Goal: Transaction & Acquisition: Obtain resource

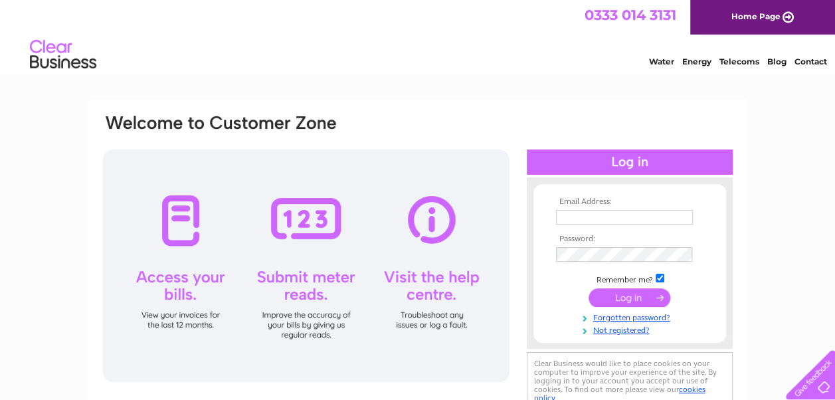
type input "chloe@ten47.com"
click at [626, 299] on input "submit" at bounding box center [630, 297] width 82 height 19
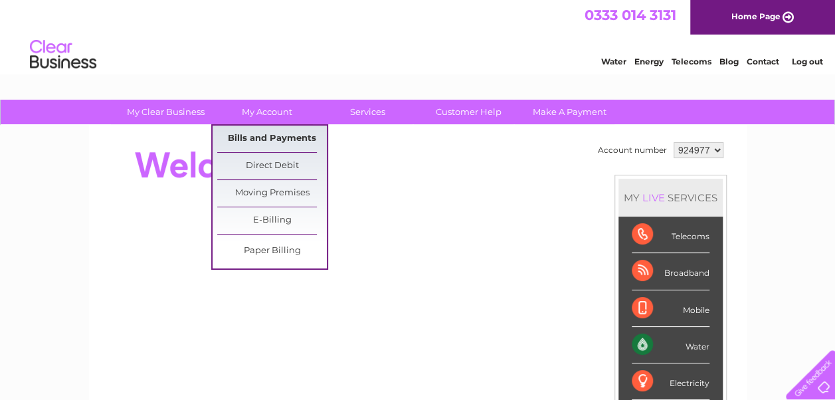
click at [264, 130] on link "Bills and Payments" at bounding box center [272, 139] width 110 height 27
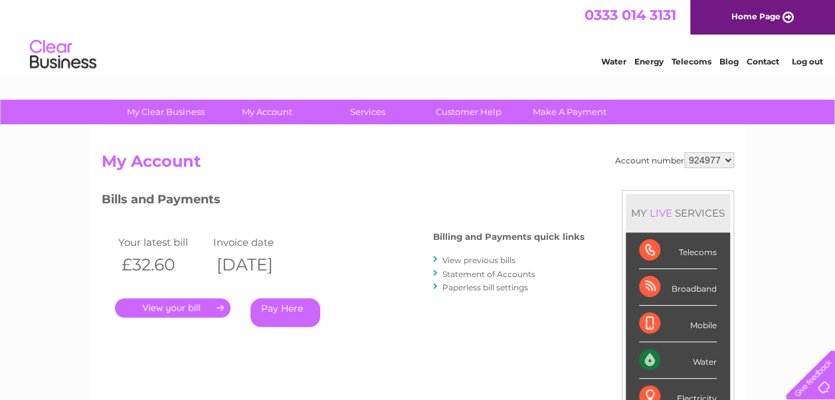
click at [169, 307] on link "." at bounding box center [173, 307] width 116 height 19
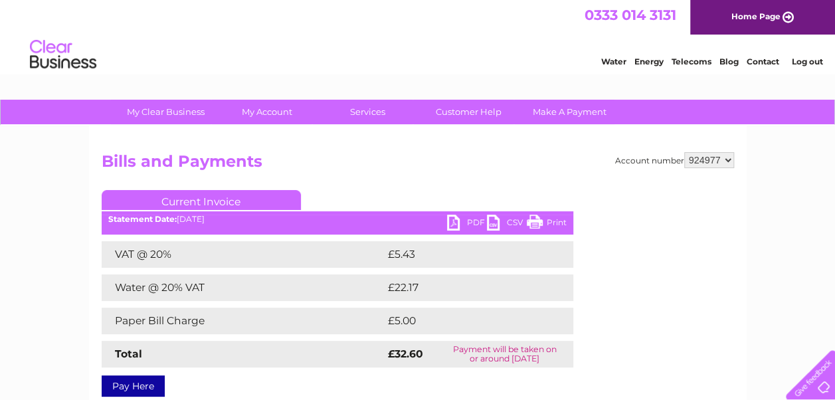
click at [456, 225] on link "PDF" at bounding box center [467, 224] width 40 height 19
click at [728, 160] on select "924977 924981 924985" at bounding box center [709, 160] width 50 height 16
select select "924981"
click at [684, 152] on select "924977 924981 924985" at bounding box center [709, 160] width 50 height 16
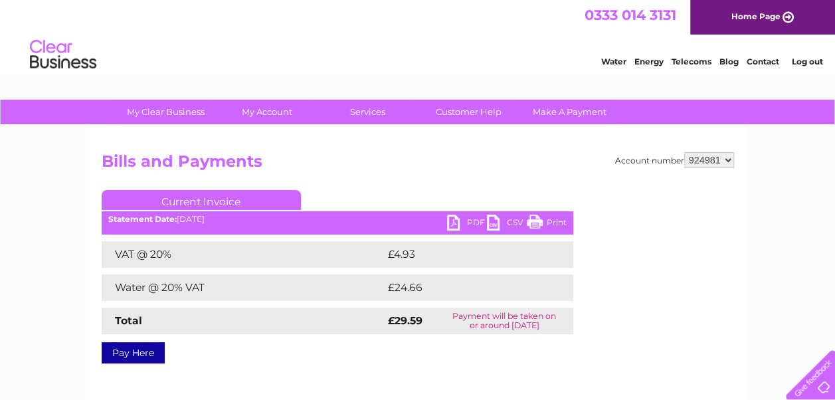
click at [459, 219] on link "PDF" at bounding box center [467, 224] width 40 height 19
click at [732, 164] on select "924977 924981 924985" at bounding box center [709, 160] width 50 height 16
select select "924985"
click at [684, 152] on select "924977 924981 924985" at bounding box center [709, 160] width 50 height 16
click at [461, 223] on link "PDF" at bounding box center [467, 224] width 40 height 19
